Goal: Task Accomplishment & Management: Use online tool/utility

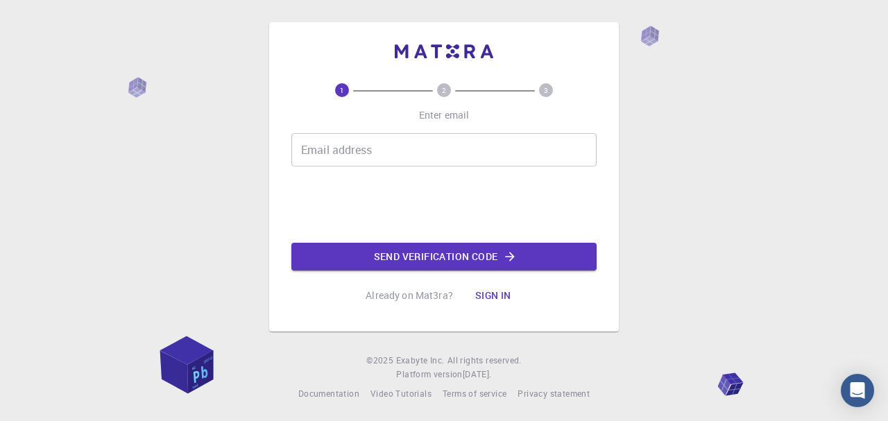
click at [352, 156] on input "Email address" at bounding box center [443, 149] width 305 height 33
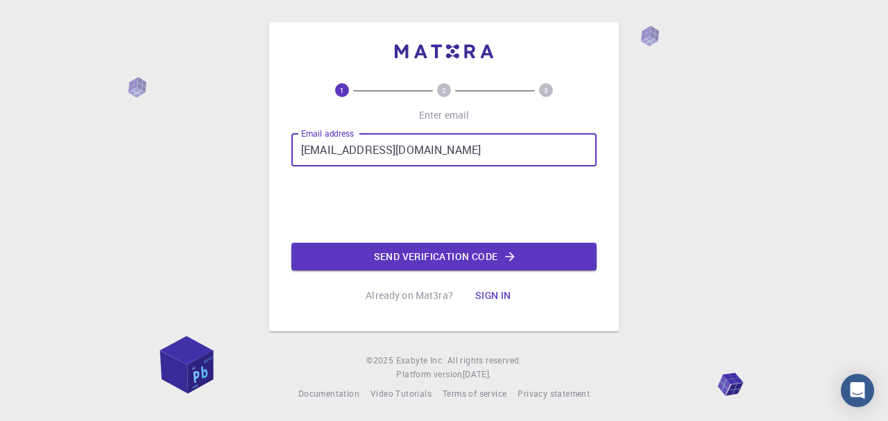
type input "[EMAIL_ADDRESS][DOMAIN_NAME]"
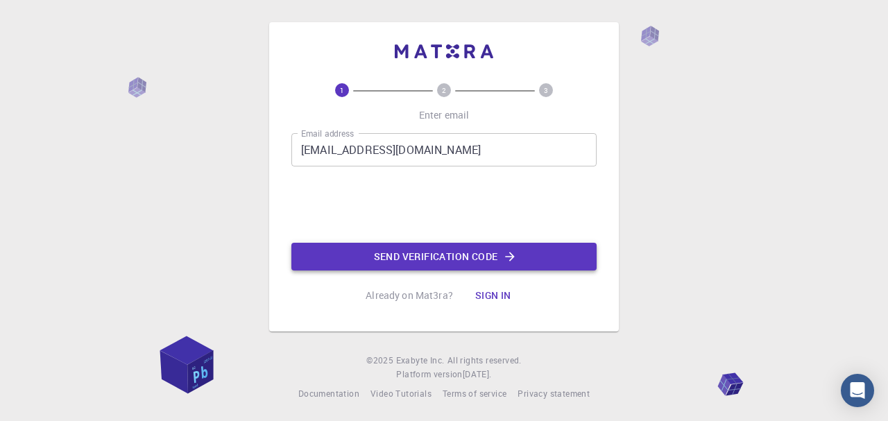
click at [359, 259] on button "Send verification code" at bounding box center [443, 257] width 305 height 28
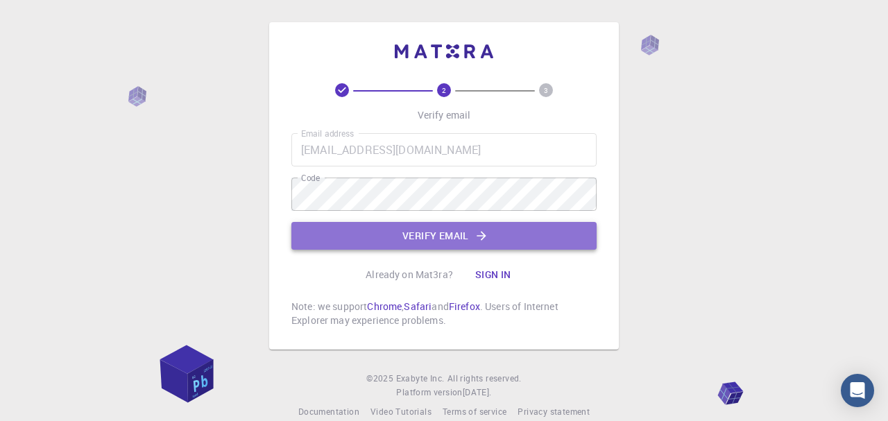
click at [420, 223] on button "Verify email" at bounding box center [443, 236] width 305 height 28
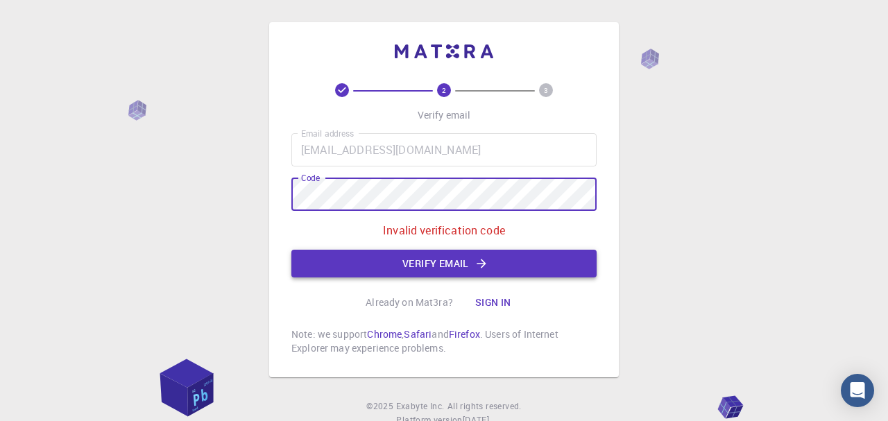
click at [471, 272] on button "Verify email" at bounding box center [443, 264] width 305 height 28
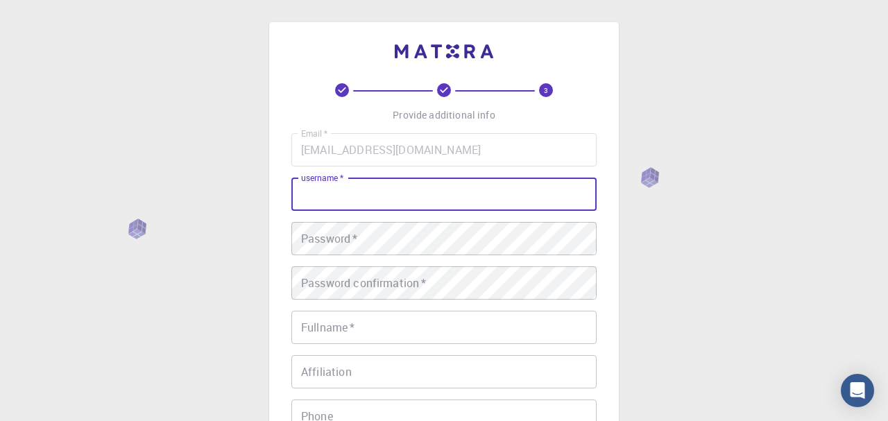
click at [402, 198] on input "username   *" at bounding box center [443, 194] width 305 height 33
type input "Ianpretorius"
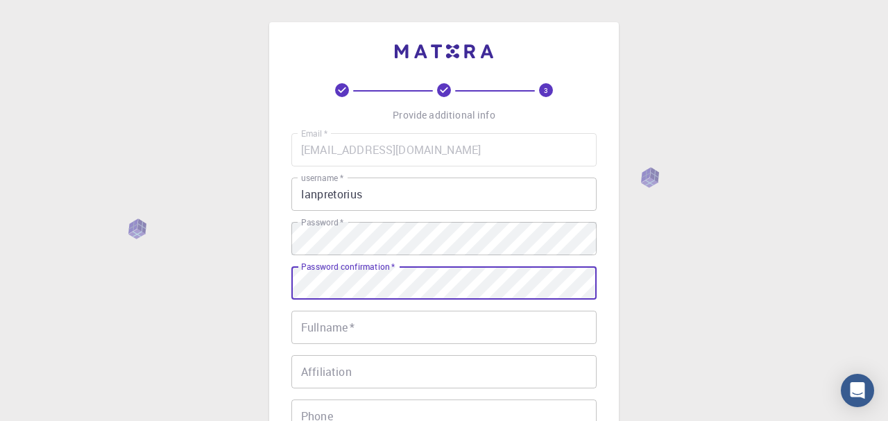
click at [443, 341] on input "Fullname   *" at bounding box center [443, 327] width 305 height 33
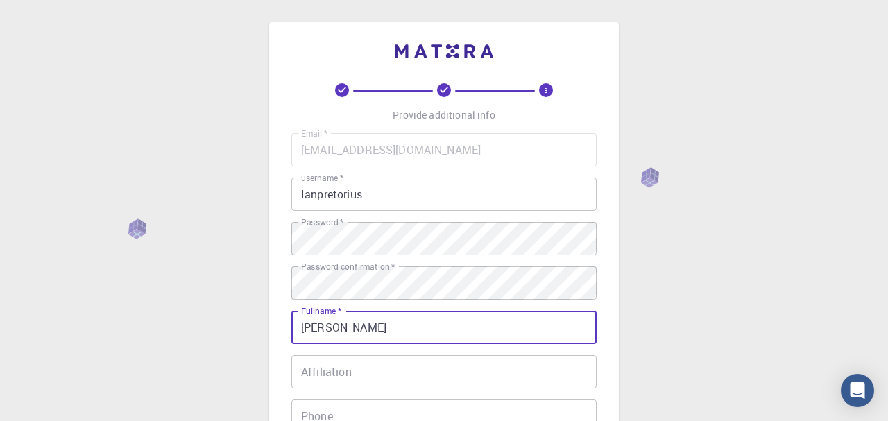
type input "[PERSON_NAME]"
click at [458, 362] on input "Affiliation" at bounding box center [443, 371] width 305 height 33
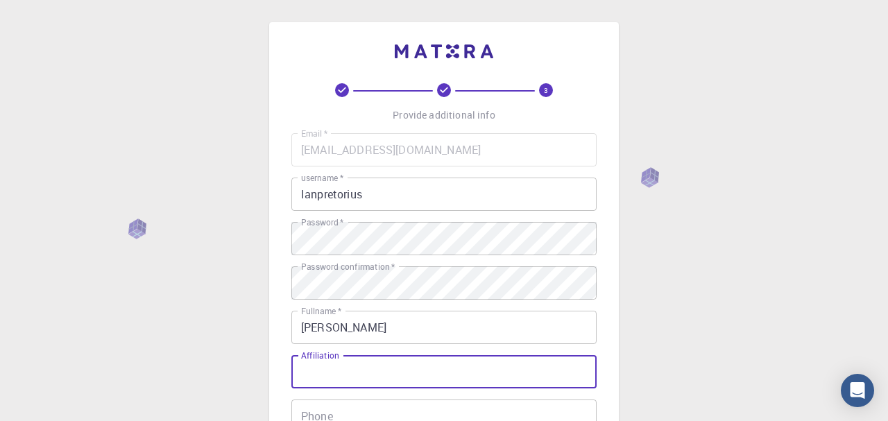
scroll to position [142, 0]
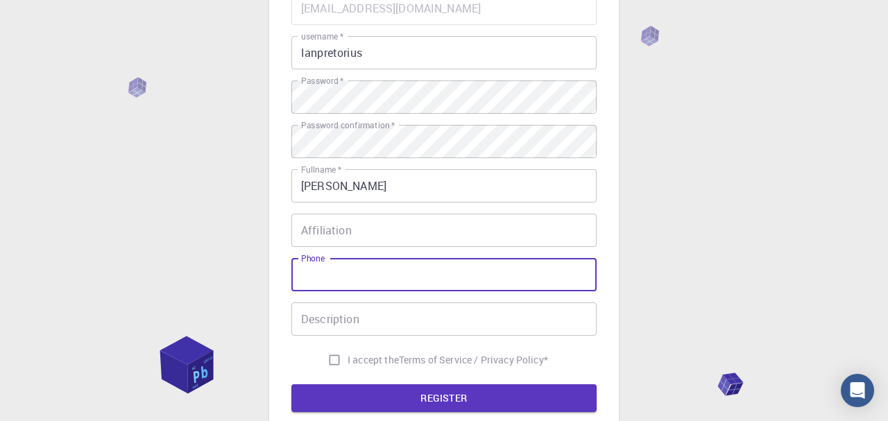
click at [337, 277] on input "Phone" at bounding box center [443, 274] width 305 height 33
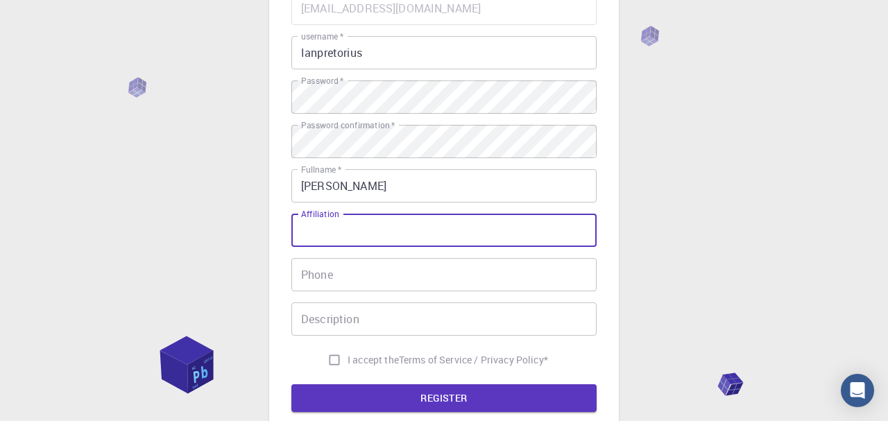
click at [318, 231] on input "Affiliation" at bounding box center [443, 230] width 305 height 33
click at [358, 287] on input "Phone" at bounding box center [443, 274] width 305 height 33
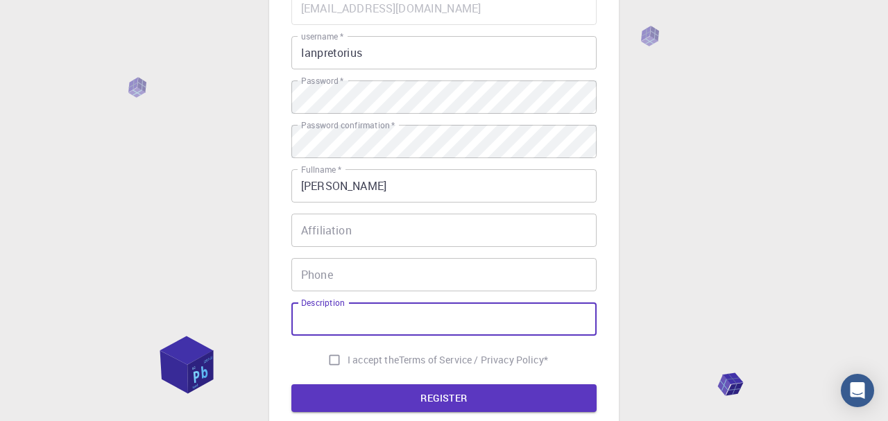
click at [355, 326] on input "Description" at bounding box center [443, 319] width 305 height 33
click at [330, 352] on input "I accept the Terms of Service / Privacy Policy *" at bounding box center [334, 360] width 26 height 26
checkbox input "true"
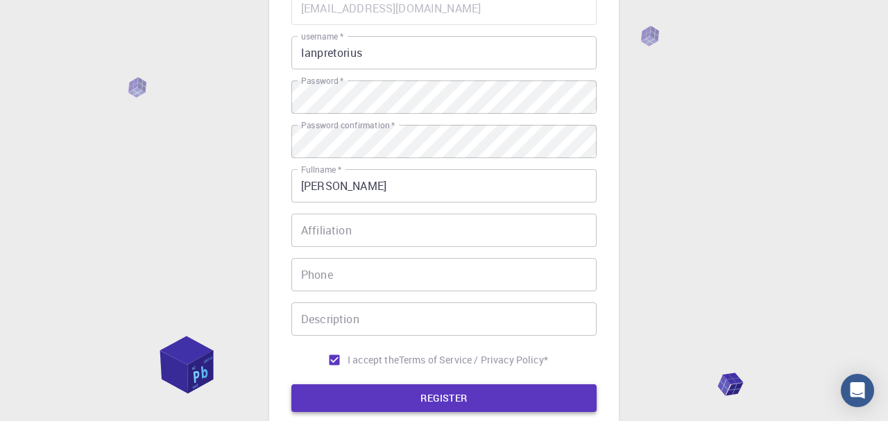
click at [350, 396] on button "REGISTER" at bounding box center [443, 398] width 305 height 28
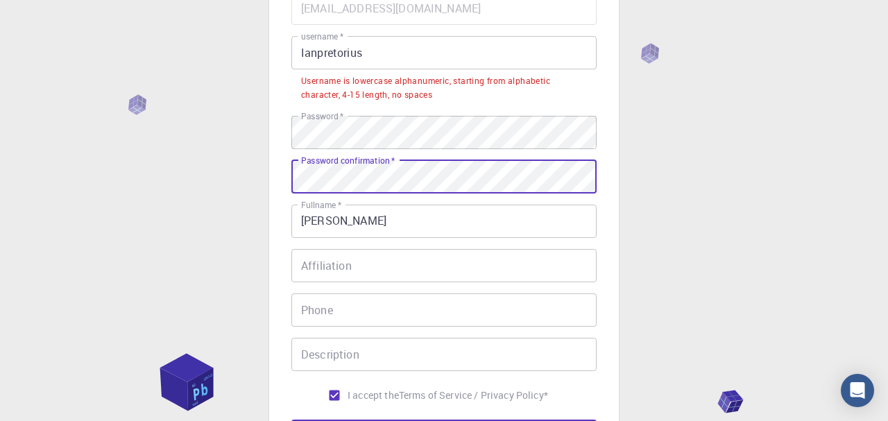
click at [390, 53] on input "Ianpretorius" at bounding box center [443, 52] width 305 height 33
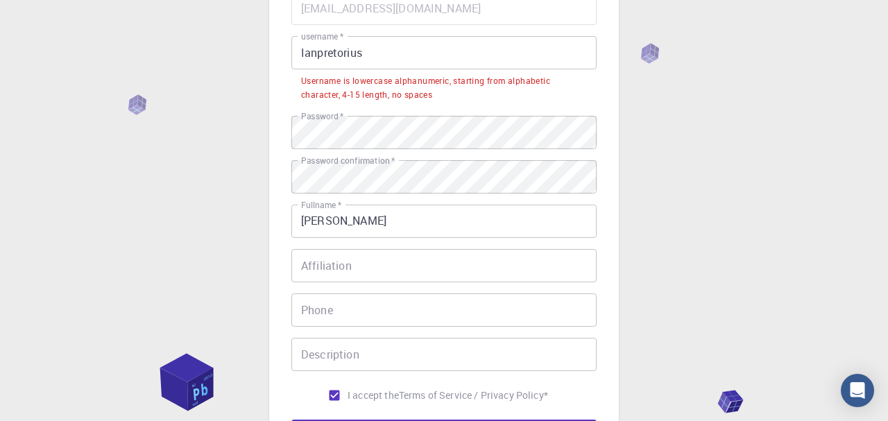
click at [284, 132] on div "3 Provide additional info Email   * [EMAIL_ADDRESS][DOMAIN_NAME] Email   * user…" at bounding box center [444, 195] width 350 height 628
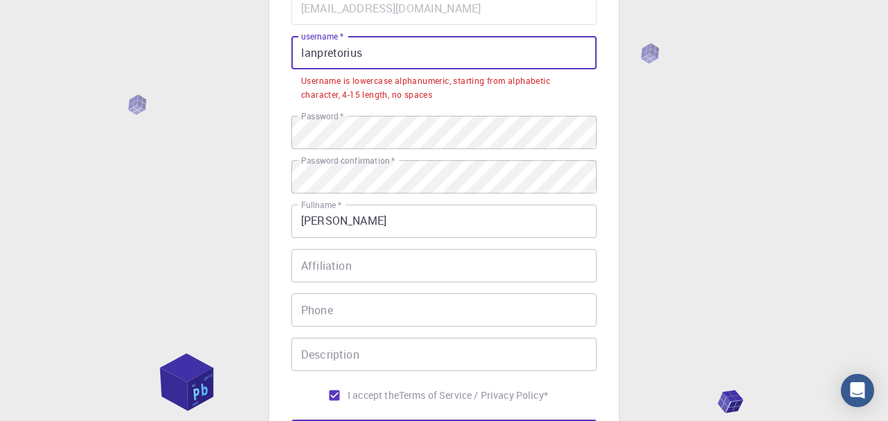
click at [305, 52] on input "Ianpretorius" at bounding box center [443, 52] width 305 height 33
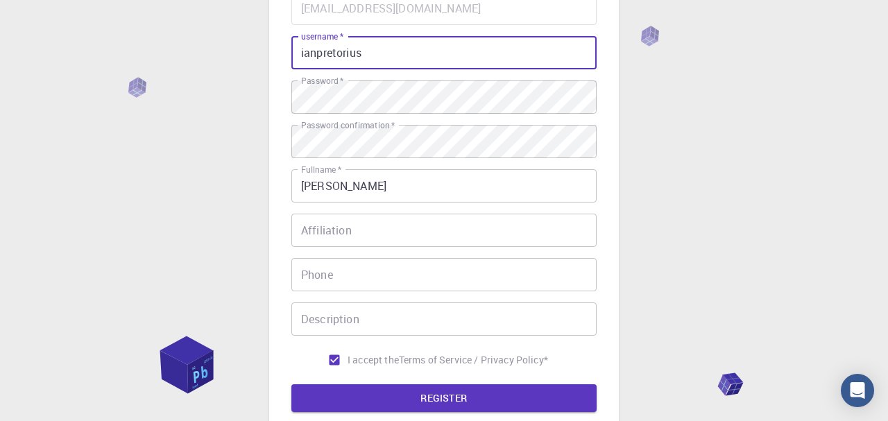
click at [382, 49] on input "ianpretorius" at bounding box center [443, 52] width 305 height 33
type input "ianpretorius09"
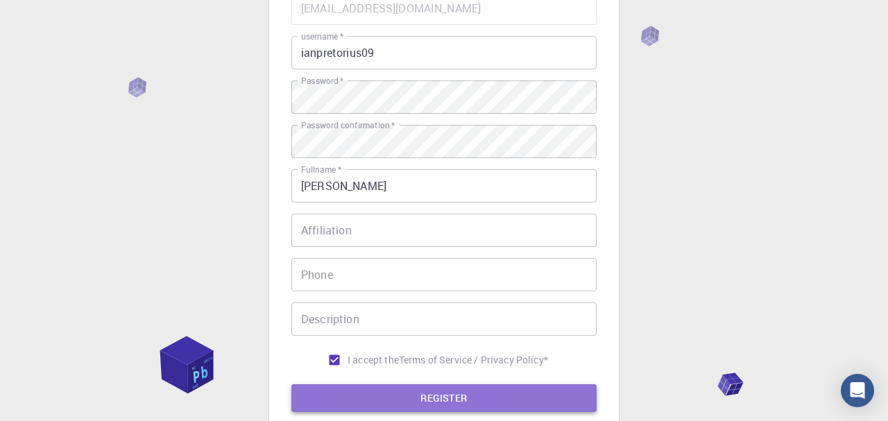
click at [484, 393] on button "REGISTER" at bounding box center [443, 398] width 305 height 28
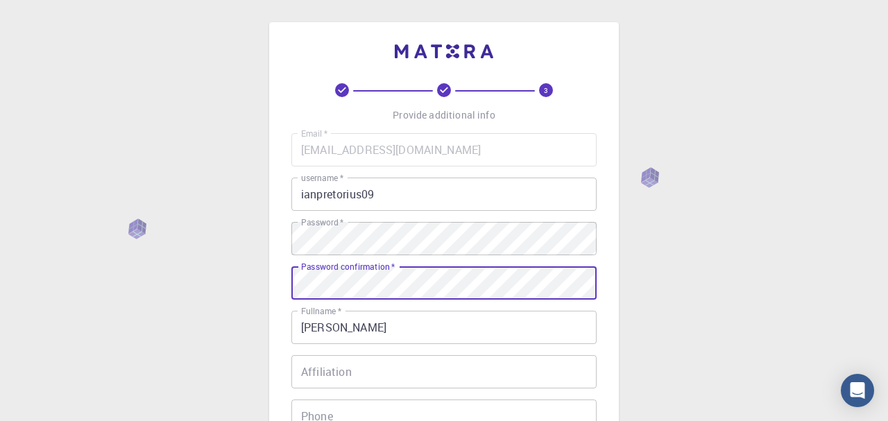
scroll to position [212, 0]
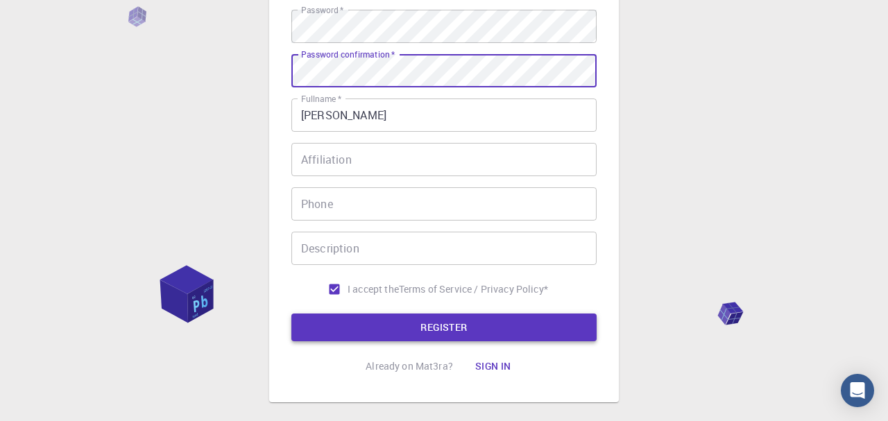
click at [416, 325] on button "REGISTER" at bounding box center [443, 328] width 305 height 28
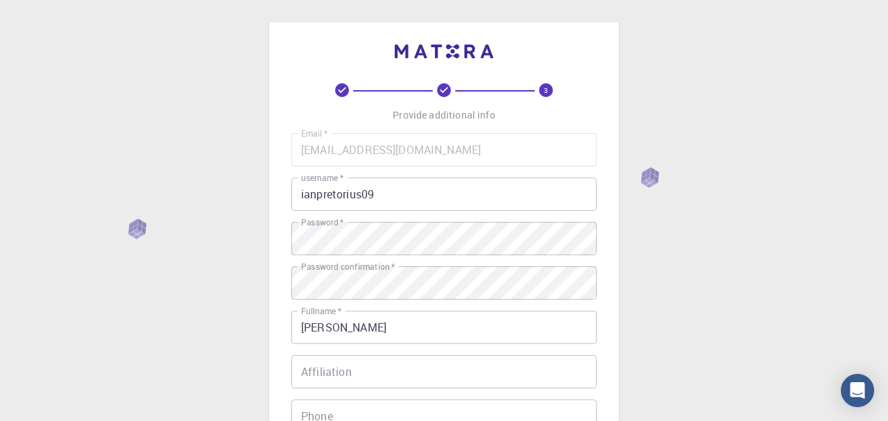
scroll to position [285, 0]
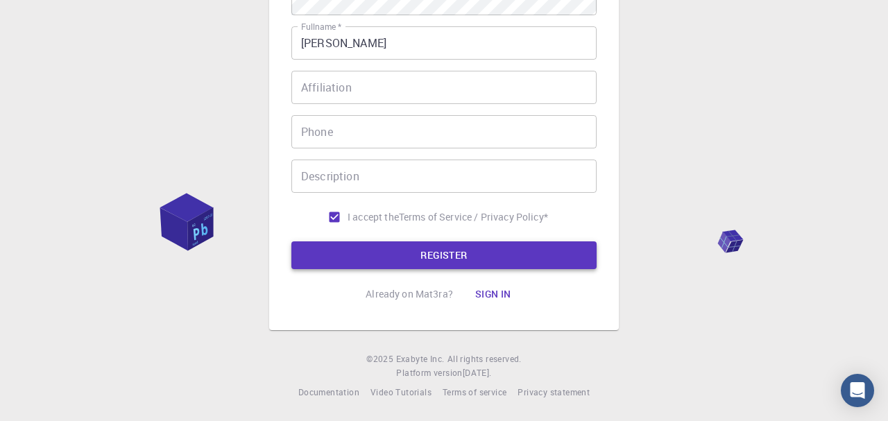
click at [399, 264] on button "REGISTER" at bounding box center [443, 255] width 305 height 28
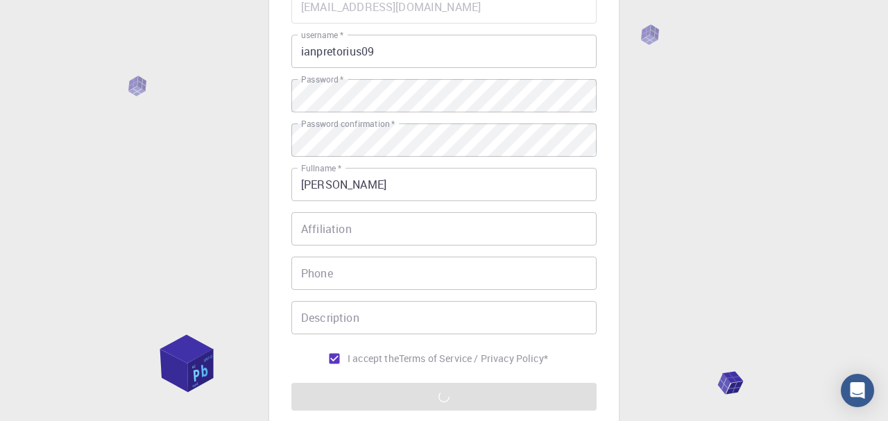
scroll to position [214, 0]
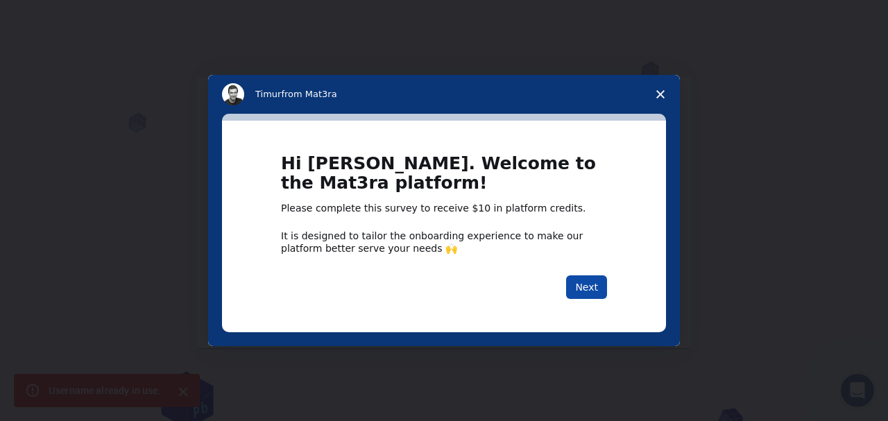
click at [573, 282] on button "Next" at bounding box center [586, 287] width 41 height 24
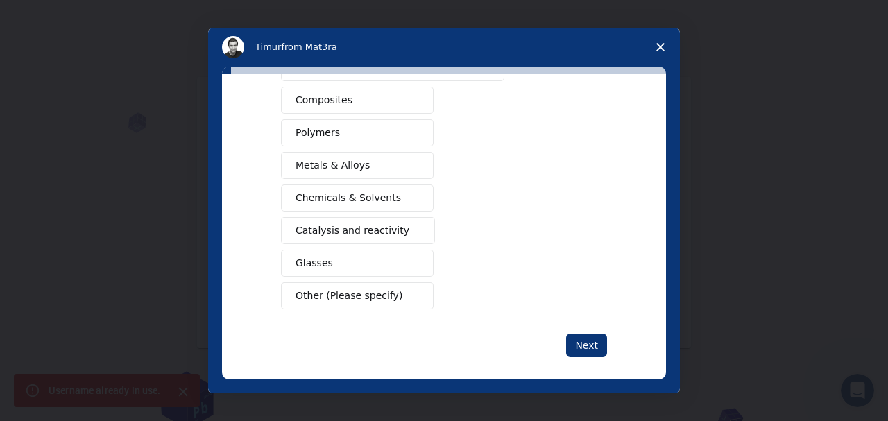
scroll to position [248, 0]
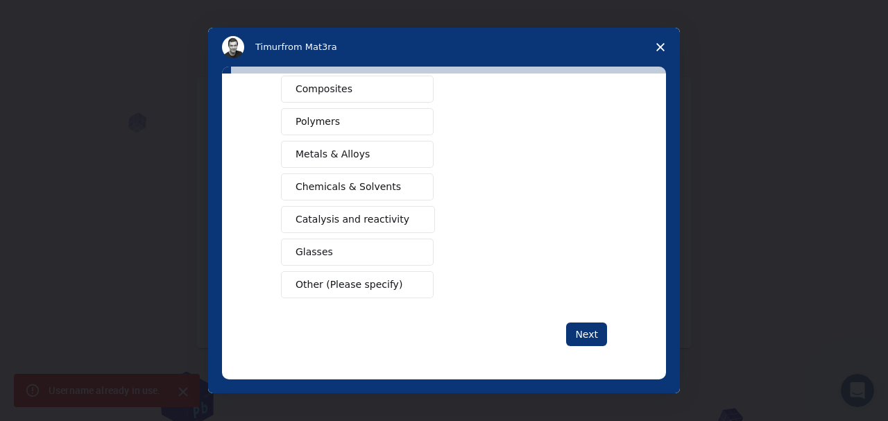
click at [416, 293] on button "Other (Please specify)" at bounding box center [357, 284] width 153 height 27
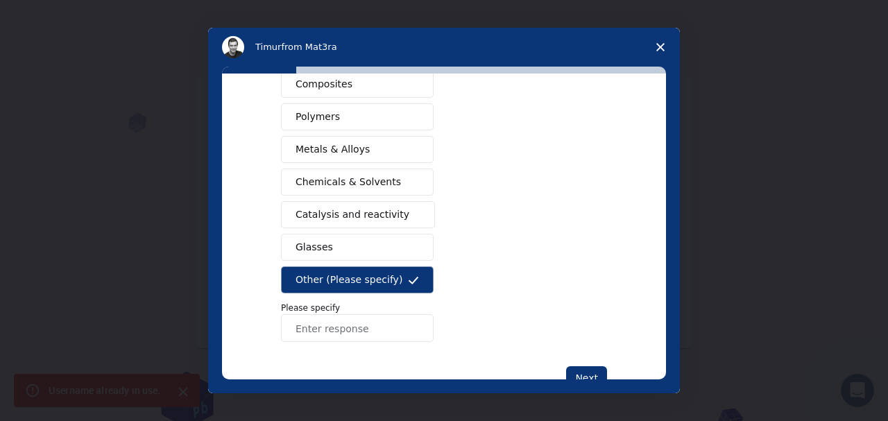
scroll to position [297, 0]
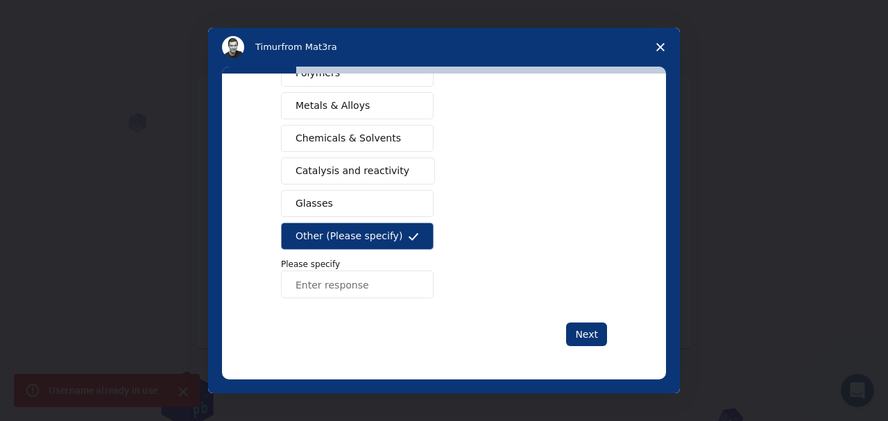
click at [358, 288] on input "Enter response" at bounding box center [357, 285] width 153 height 28
type input "Engine Materials"
click at [589, 332] on button "Next" at bounding box center [586, 335] width 41 height 24
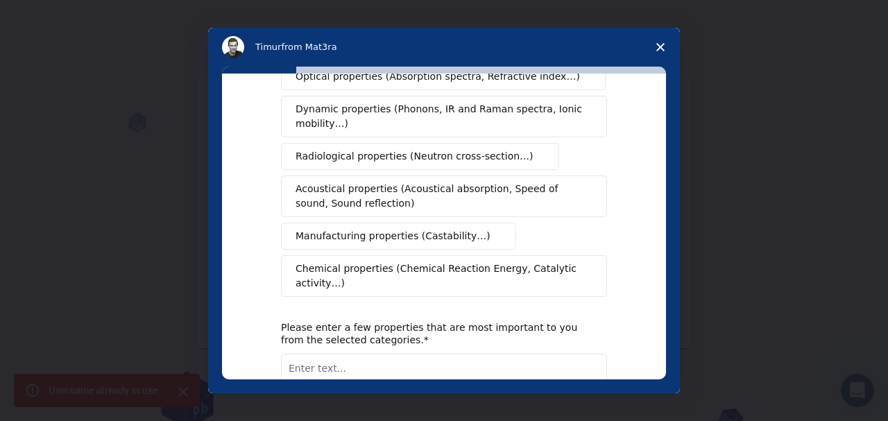
scroll to position [0, 0]
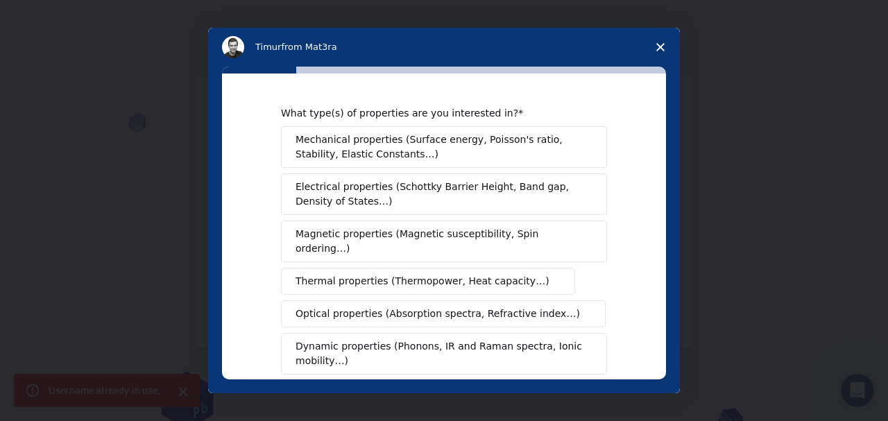
click at [380, 153] on span "Mechanical properties (Surface energy, Poisson's ratio, Stability, Elastic Cons…" at bounding box center [440, 147] width 289 height 29
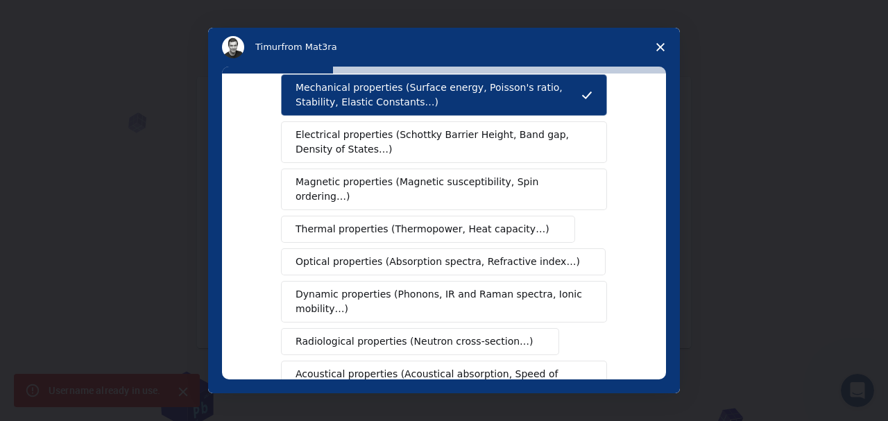
scroll to position [79, 0]
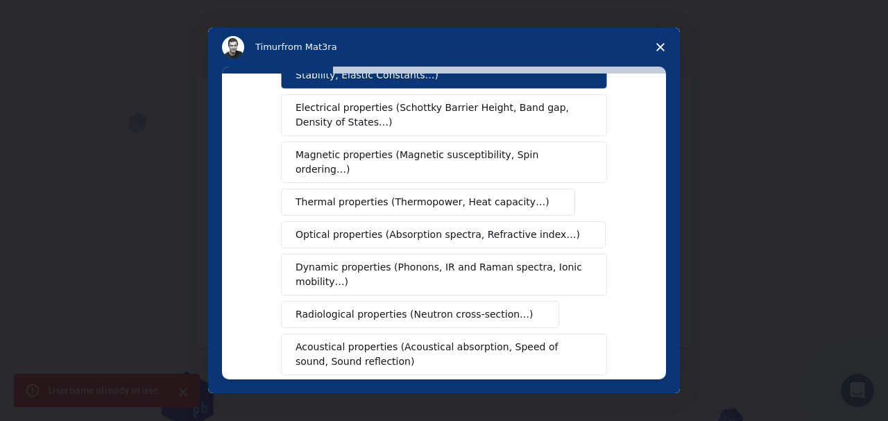
click at [405, 195] on span "Thermal properties (Thermopower, Heat capacity…)" at bounding box center [423, 202] width 254 height 15
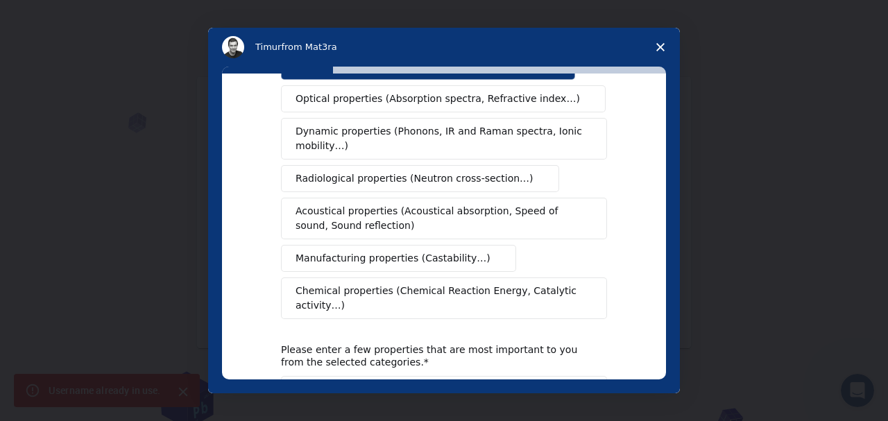
scroll to position [237, 0]
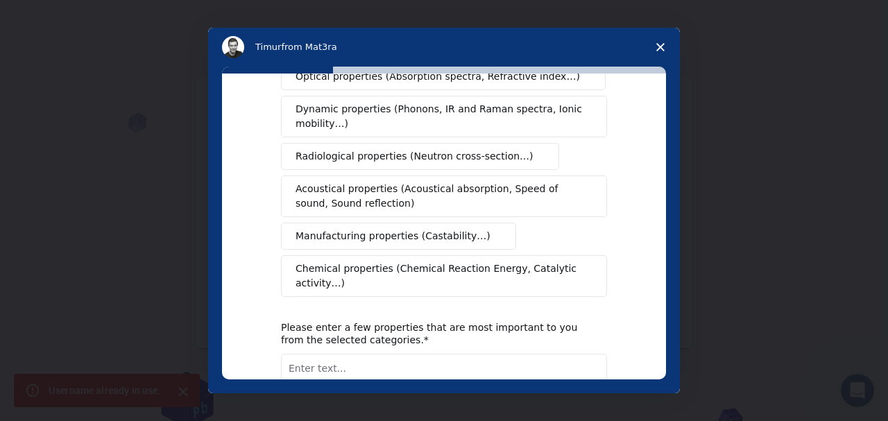
click at [414, 235] on button "Manufacturing properties (Castability…)" at bounding box center [398, 236] width 235 height 27
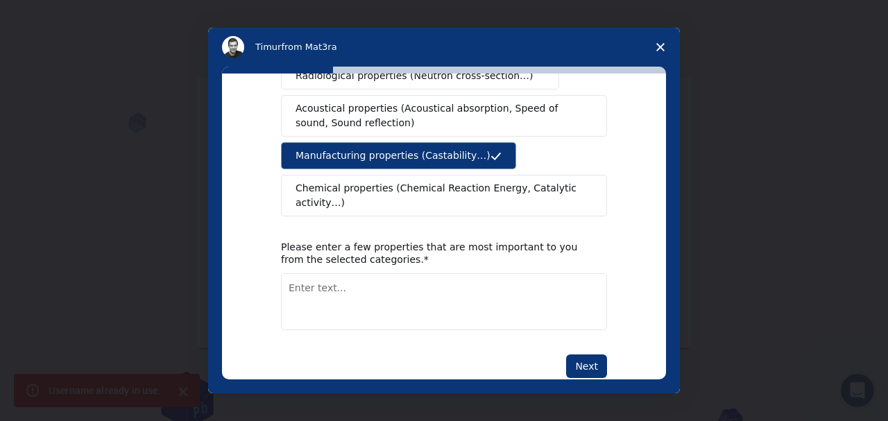
scroll to position [321, 0]
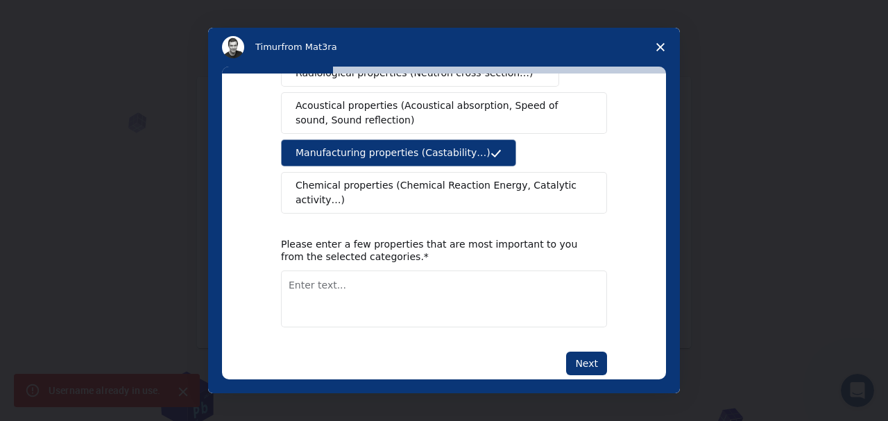
click at [425, 271] on textarea "Enter text..." at bounding box center [444, 299] width 326 height 57
click at [361, 271] on textarea "well micanical is eed to build a type of formula 1 car" at bounding box center [444, 299] width 326 height 57
click at [325, 271] on textarea "well micanical is need to build a type of formula 1 car" at bounding box center [444, 299] width 326 height 57
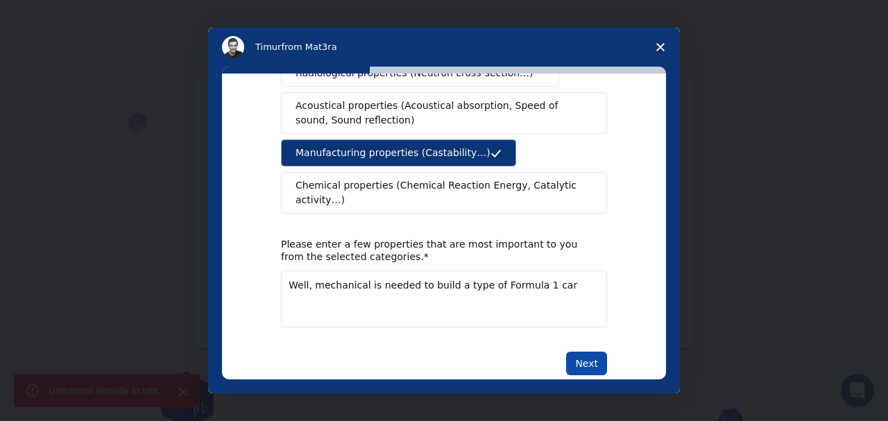
type textarea "Well, mechanical is needed to build a type of Formula 1 car"
click at [589, 352] on button "Next" at bounding box center [586, 364] width 41 height 24
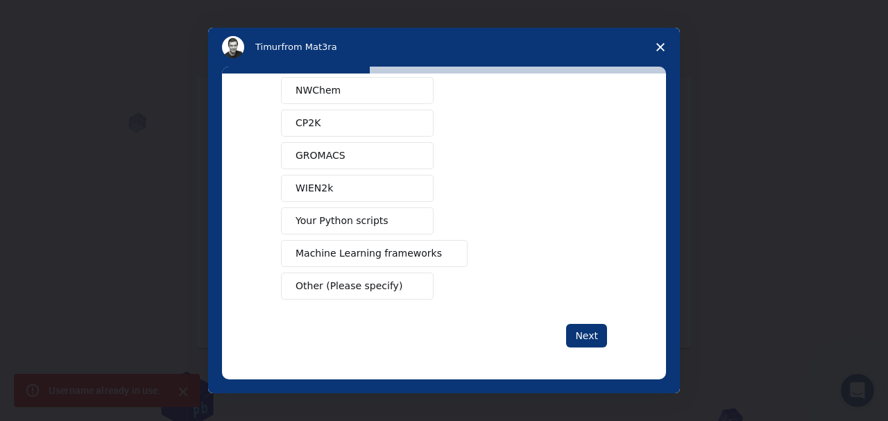
scroll to position [149, 0]
click at [325, 256] on span "Machine Learning frameworks" at bounding box center [369, 252] width 146 height 15
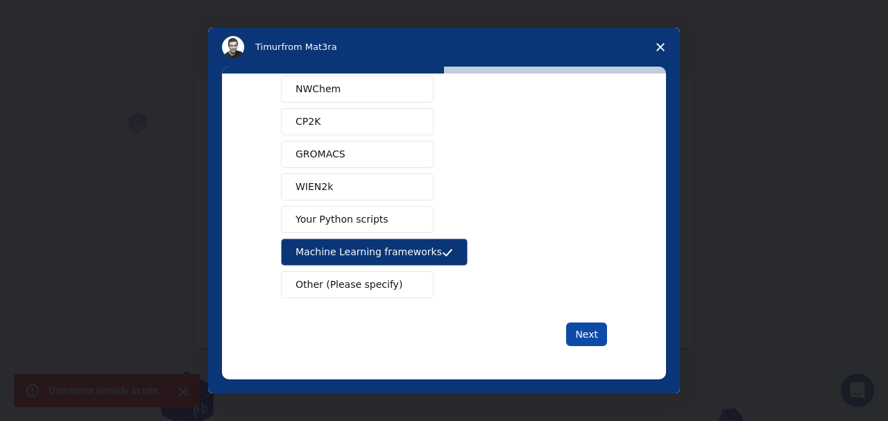
click at [579, 325] on button "Next" at bounding box center [586, 335] width 41 height 24
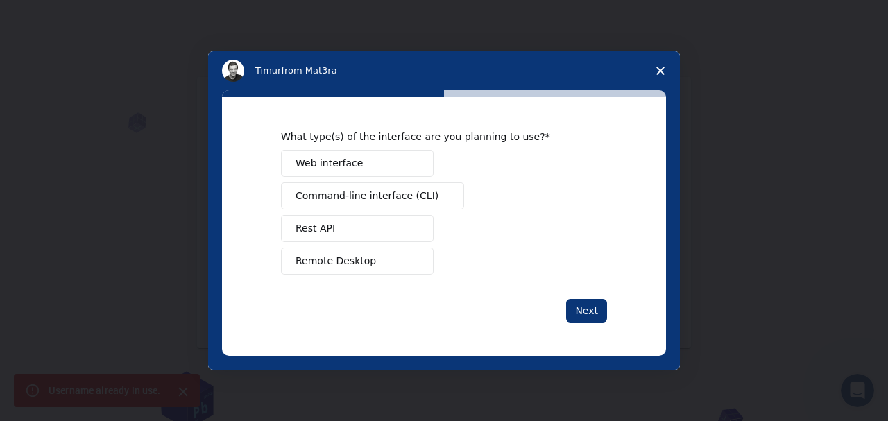
click at [389, 160] on button "Web interface" at bounding box center [357, 163] width 153 height 27
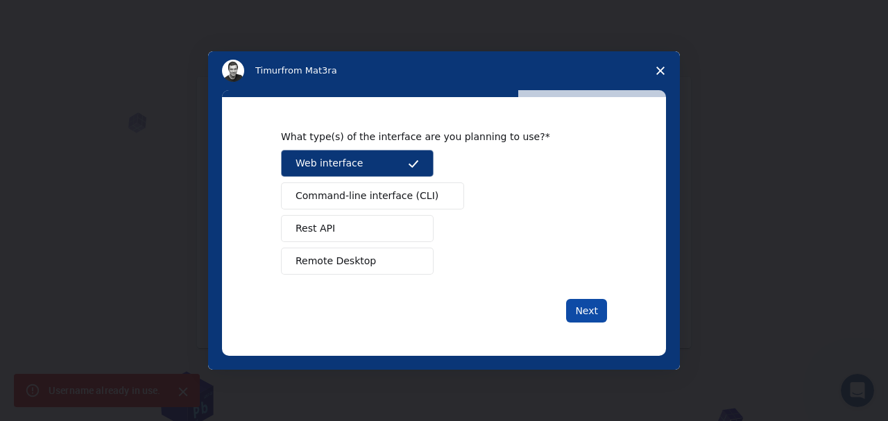
click at [588, 309] on button "Next" at bounding box center [586, 311] width 41 height 24
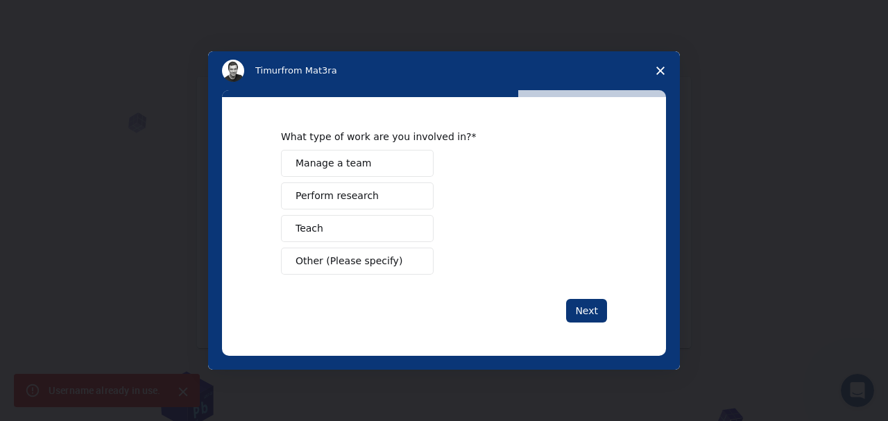
click at [350, 195] on span "Perform research" at bounding box center [337, 196] width 83 height 15
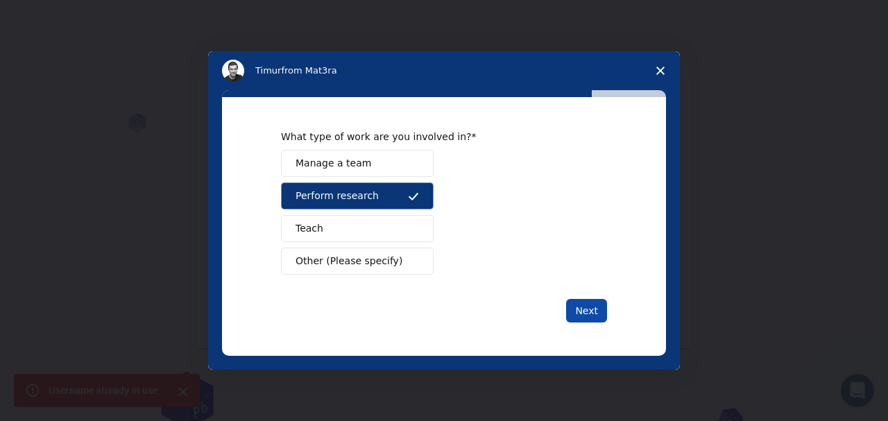
click at [595, 301] on button "Next" at bounding box center [586, 311] width 41 height 24
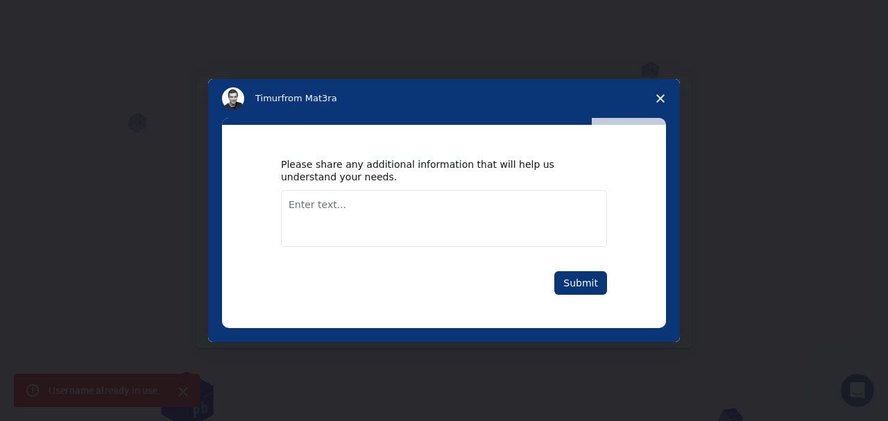
click at [484, 236] on textarea "Enter text..." at bounding box center [444, 218] width 326 height 57
type textarea "i have no other needs"
click at [592, 275] on button "Submit" at bounding box center [580, 283] width 53 height 24
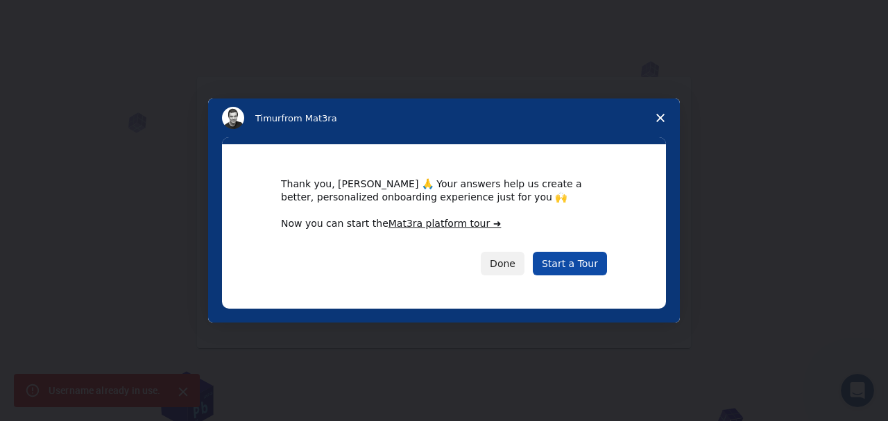
click at [559, 266] on link "Start a Tour" at bounding box center [570, 264] width 74 height 24
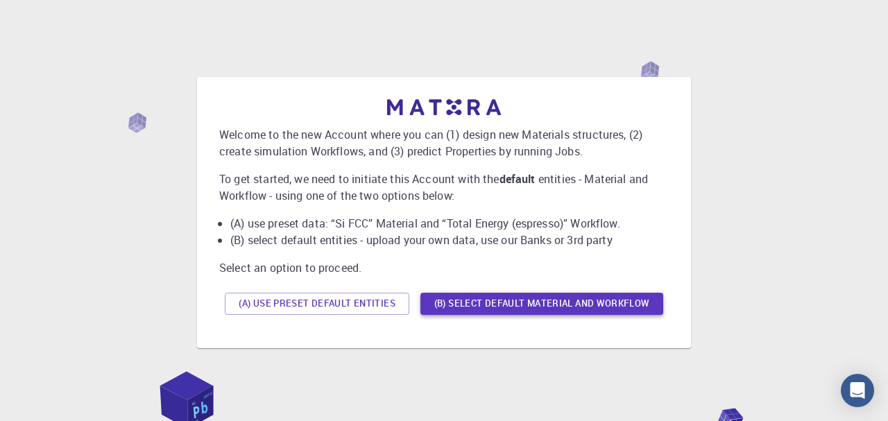
click at [459, 306] on button "(B) Select default material and workflow" at bounding box center [542, 304] width 243 height 22
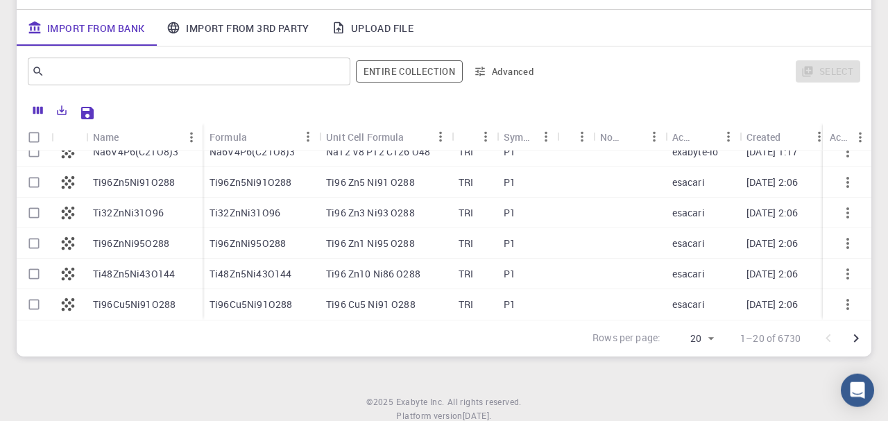
scroll to position [67, 0]
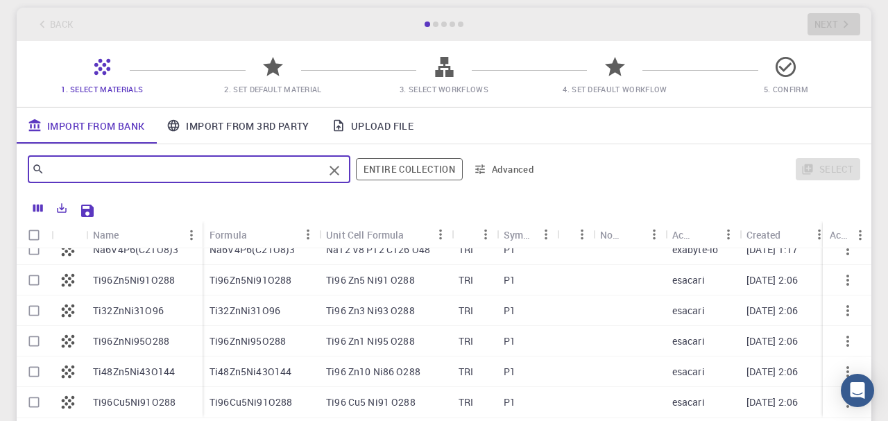
click at [157, 168] on input "text" at bounding box center [183, 169] width 279 height 19
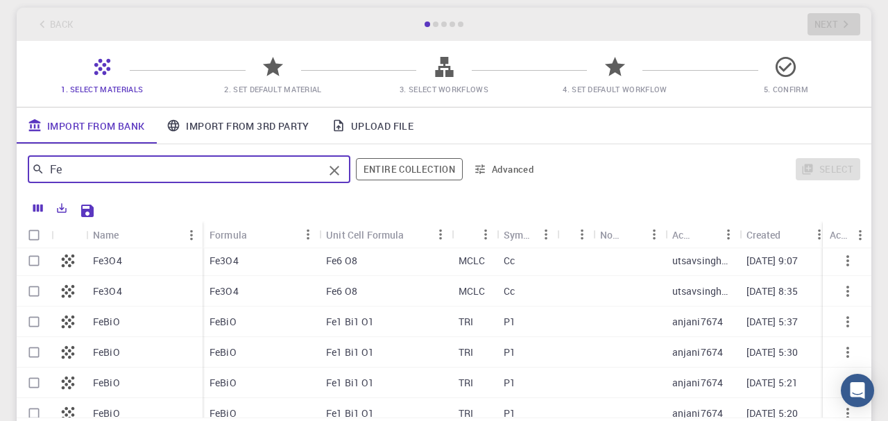
scroll to position [0, 0]
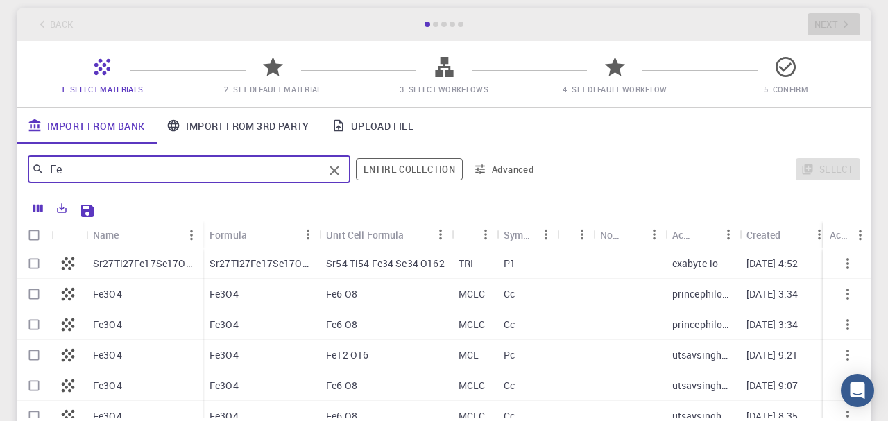
type input "Fe"
click at [94, 293] on p "Fe3O4" at bounding box center [107, 294] width 29 height 14
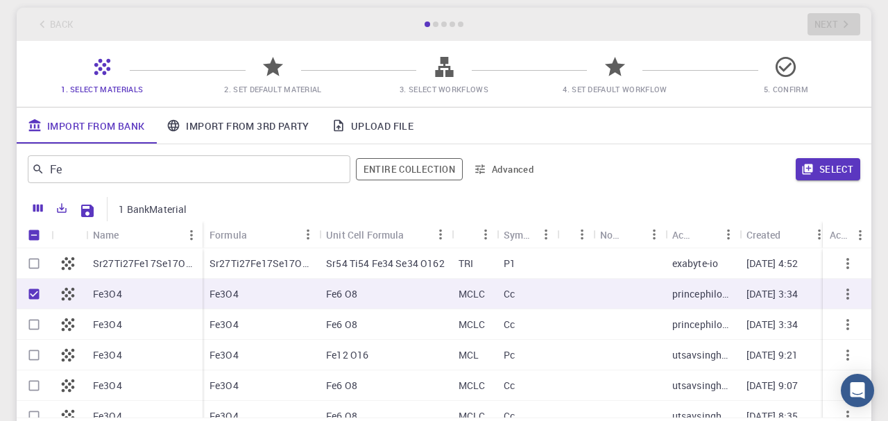
checkbox input "true"
click at [837, 171] on button "Select" at bounding box center [828, 169] width 65 height 22
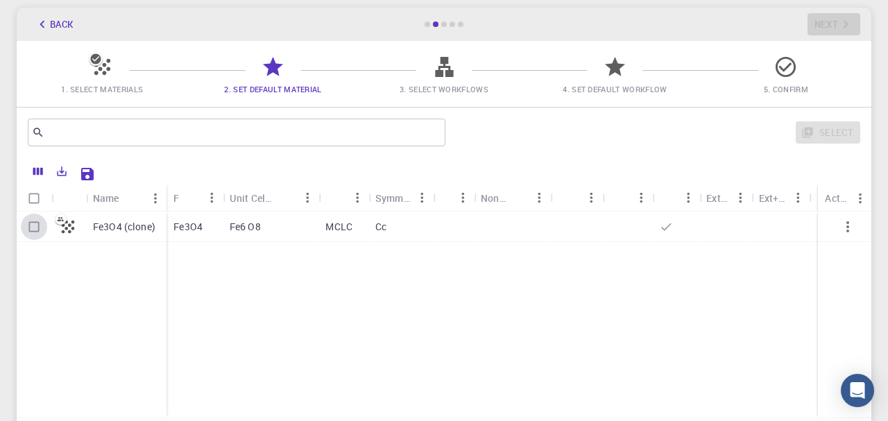
click at [42, 233] on input "Select row" at bounding box center [34, 227] width 26 height 26
checkbox input "true"
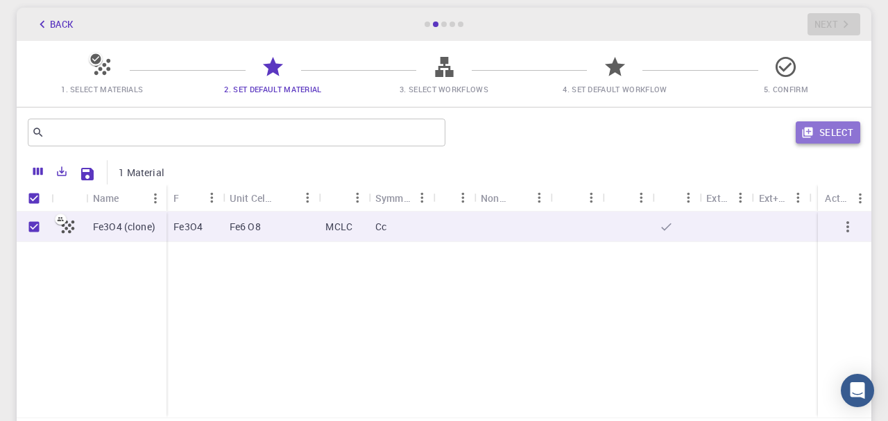
click at [816, 133] on button "Select" at bounding box center [828, 132] width 65 height 22
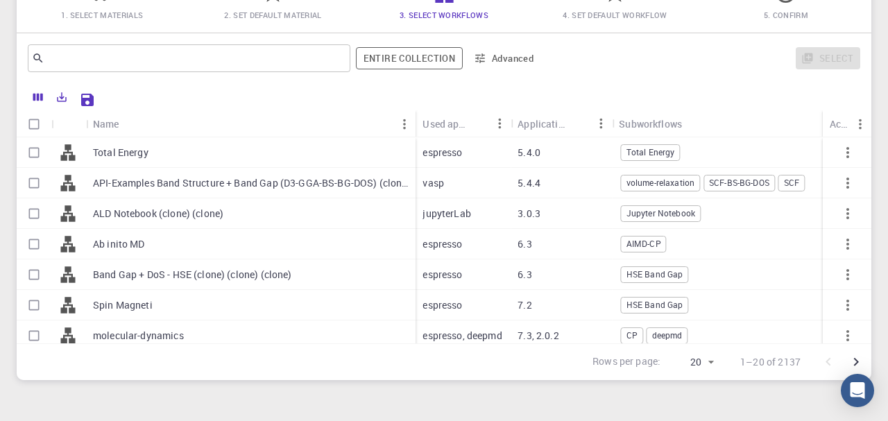
scroll to position [209, 0]
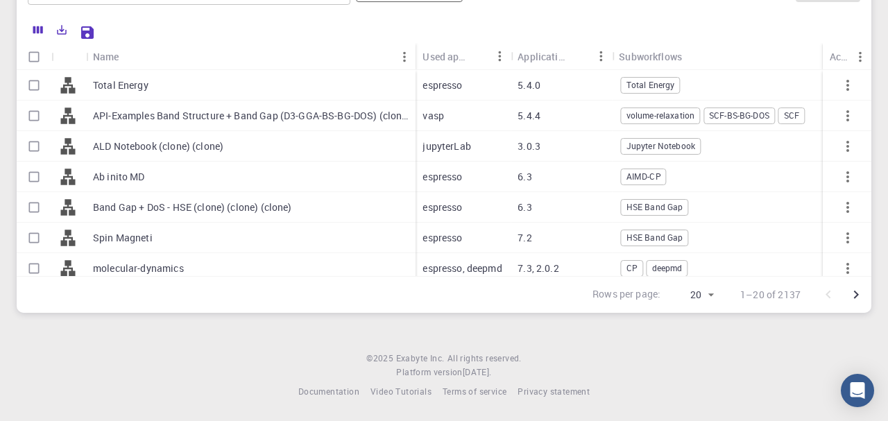
click at [45, 85] on input "Select row" at bounding box center [34, 85] width 26 height 26
checkbox input "true"
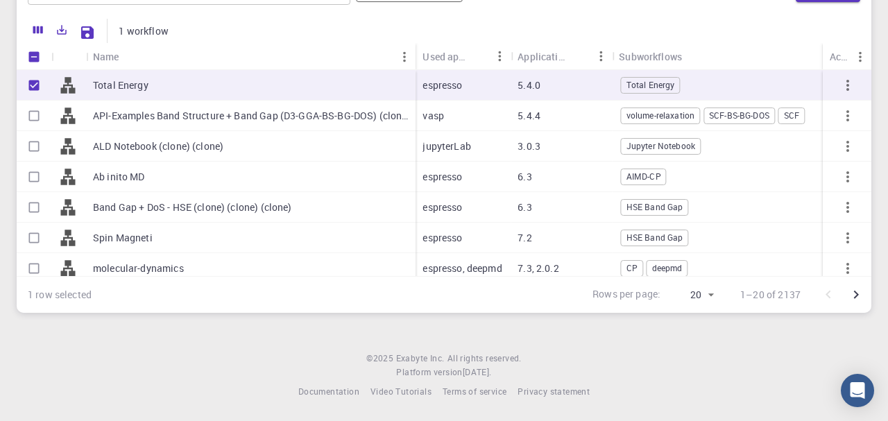
checkbox input "true"
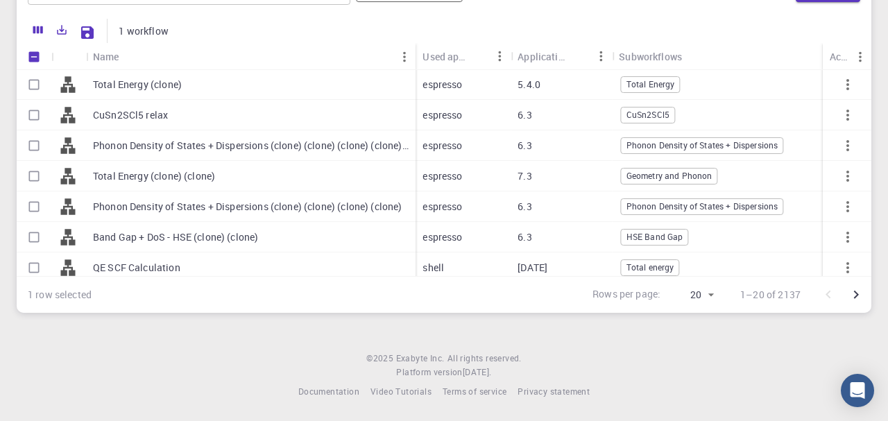
scroll to position [405, 0]
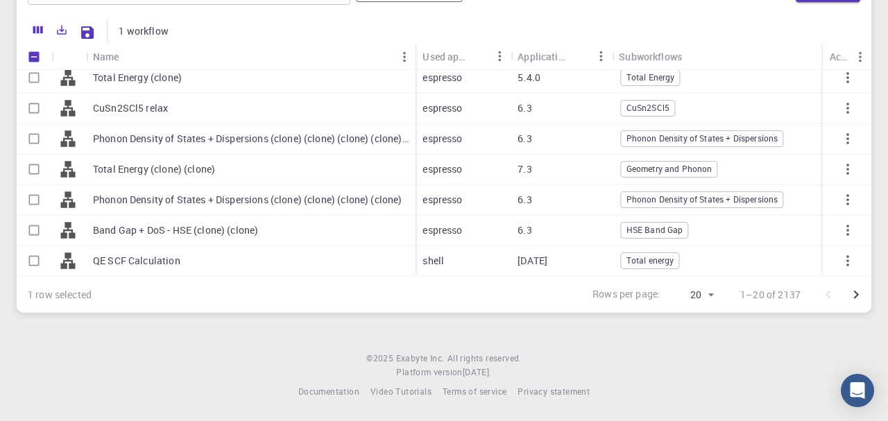
click at [49, 200] on div at bounding box center [34, 200] width 35 height 31
click at [26, 197] on input "Select row" at bounding box center [34, 200] width 26 height 26
checkbox input "true"
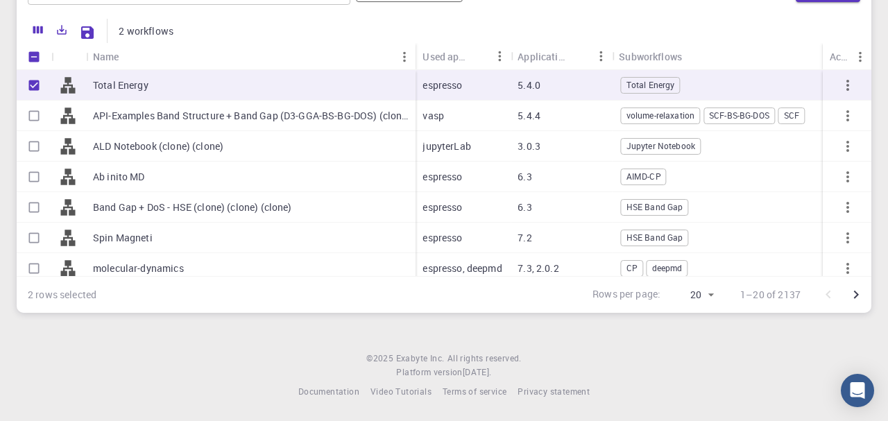
scroll to position [0, 0]
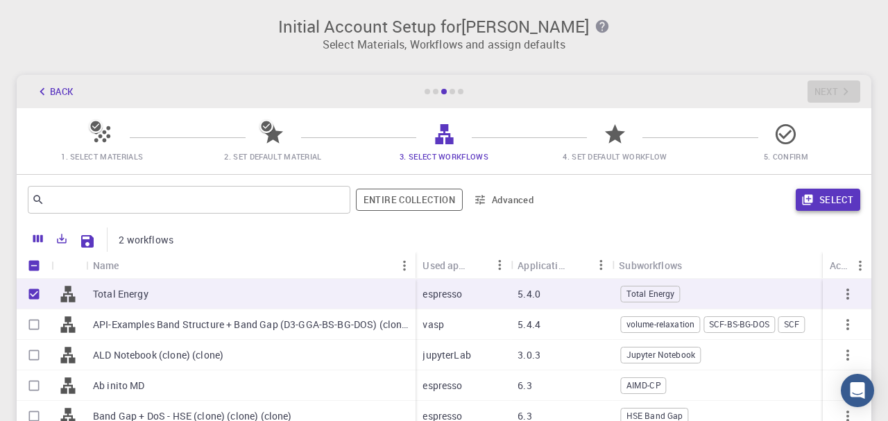
click at [840, 194] on button "Select" at bounding box center [828, 200] width 65 height 22
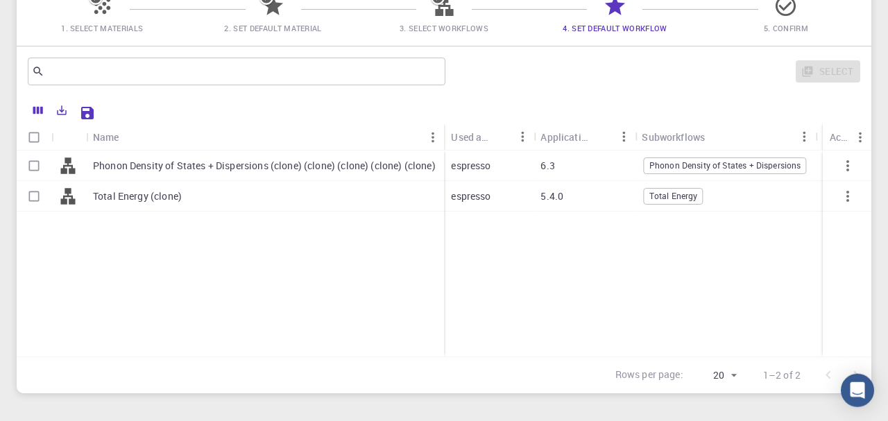
scroll to position [142, 0]
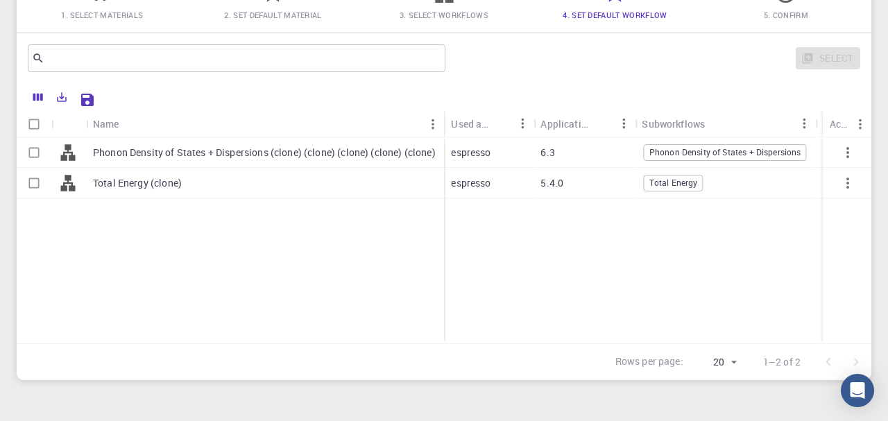
click at [107, 188] on p "Total Energy (clone)" at bounding box center [137, 183] width 89 height 14
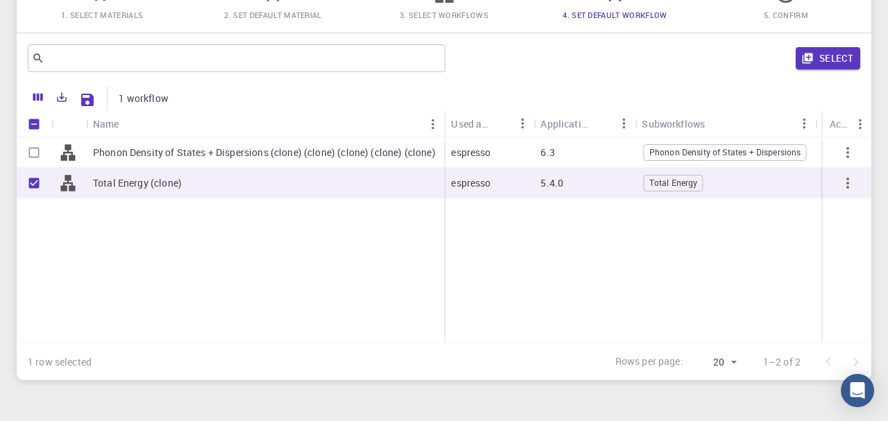
checkbox input "true"
click at [826, 51] on button "Select" at bounding box center [828, 58] width 65 height 22
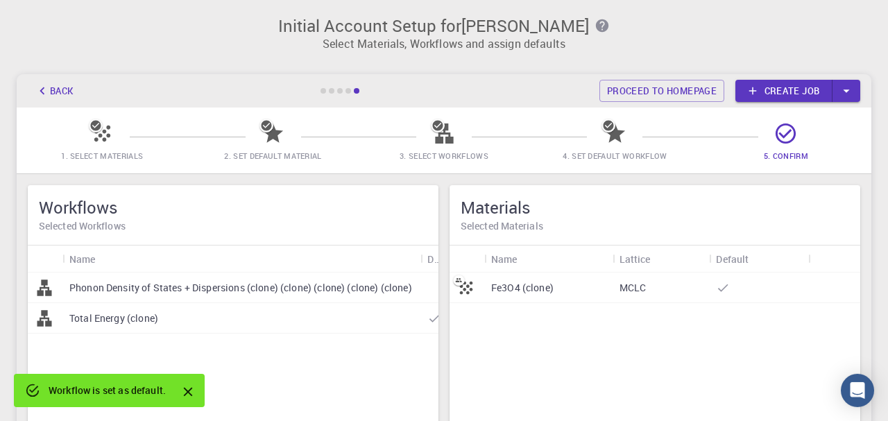
scroll to position [0, 0]
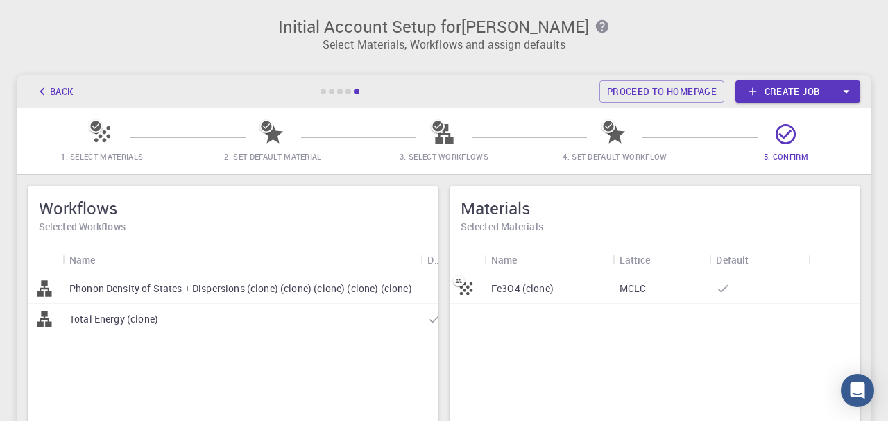
click at [831, 92] on link "Create job" at bounding box center [784, 91] width 97 height 22
